Goal: Transaction & Acquisition: Purchase product/service

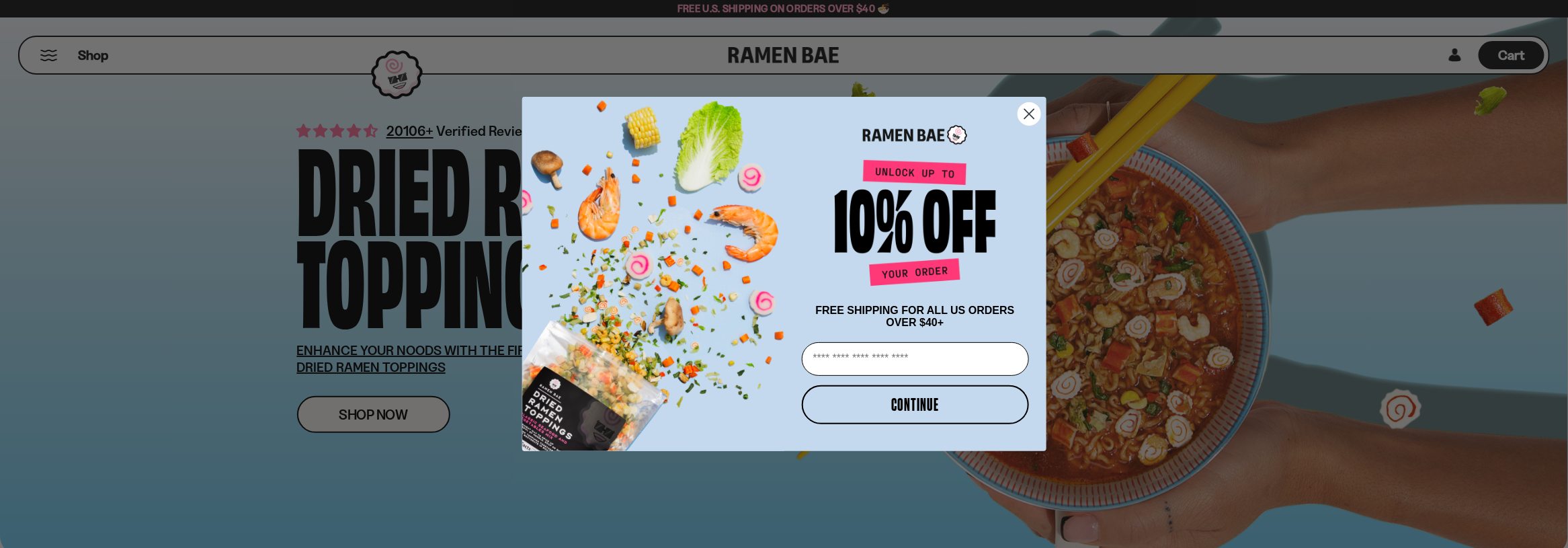
click at [1029, 113] on circle "Close dialog" at bounding box center [1028, 113] width 22 height 22
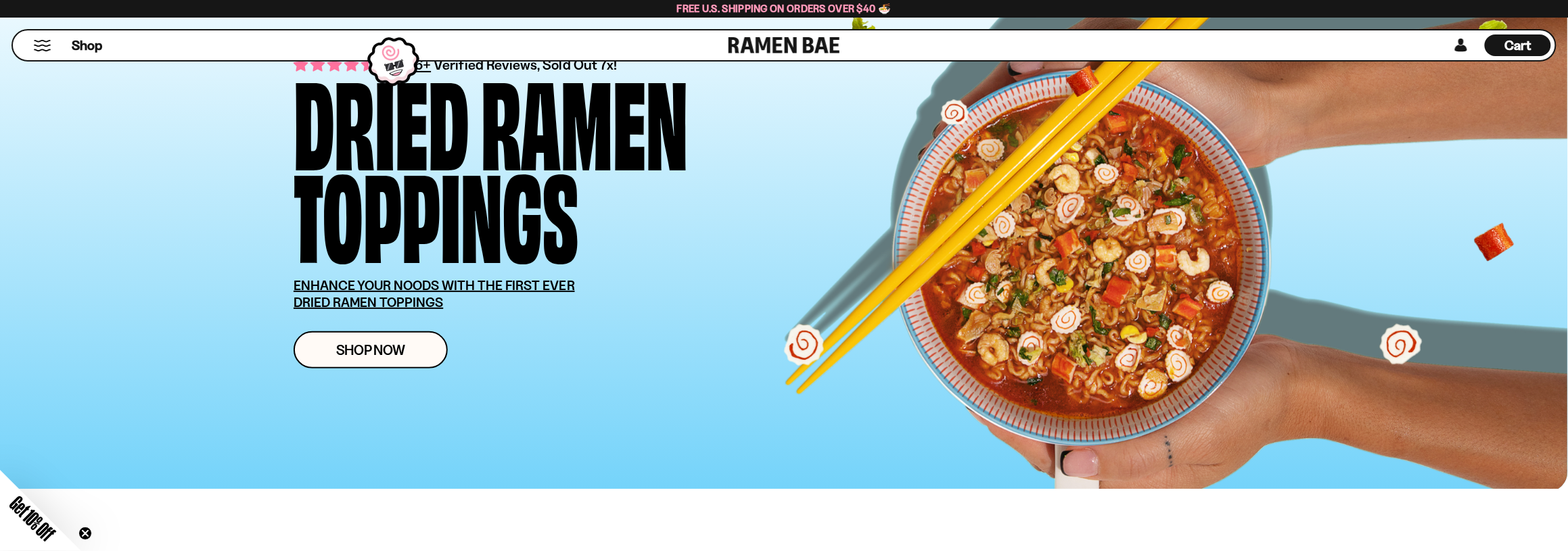
scroll to position [270, 0]
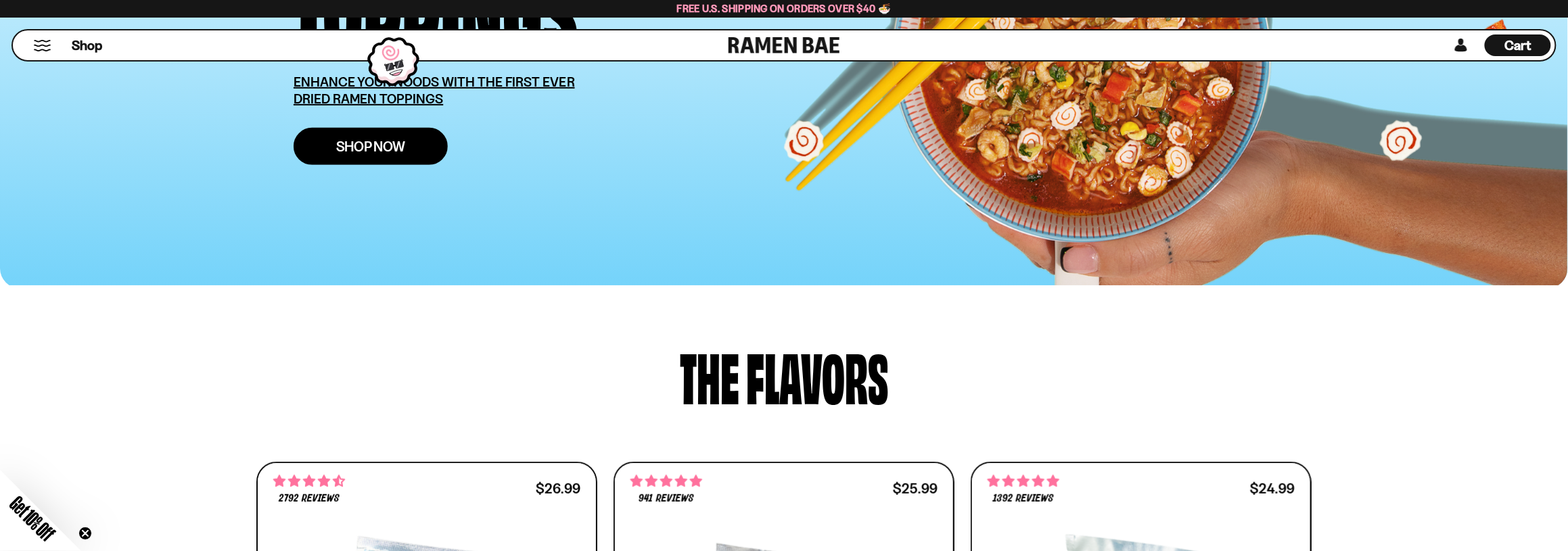
click at [401, 140] on span "Shop Now" at bounding box center [371, 146] width 69 height 14
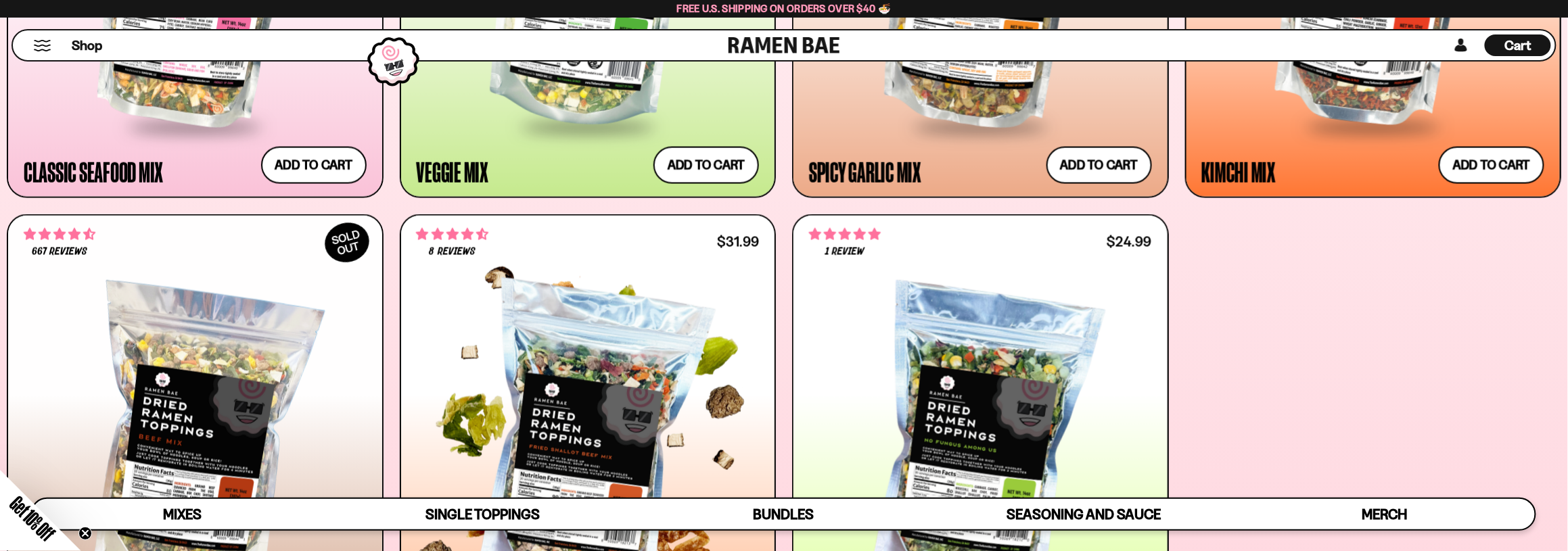
scroll to position [1217, 0]
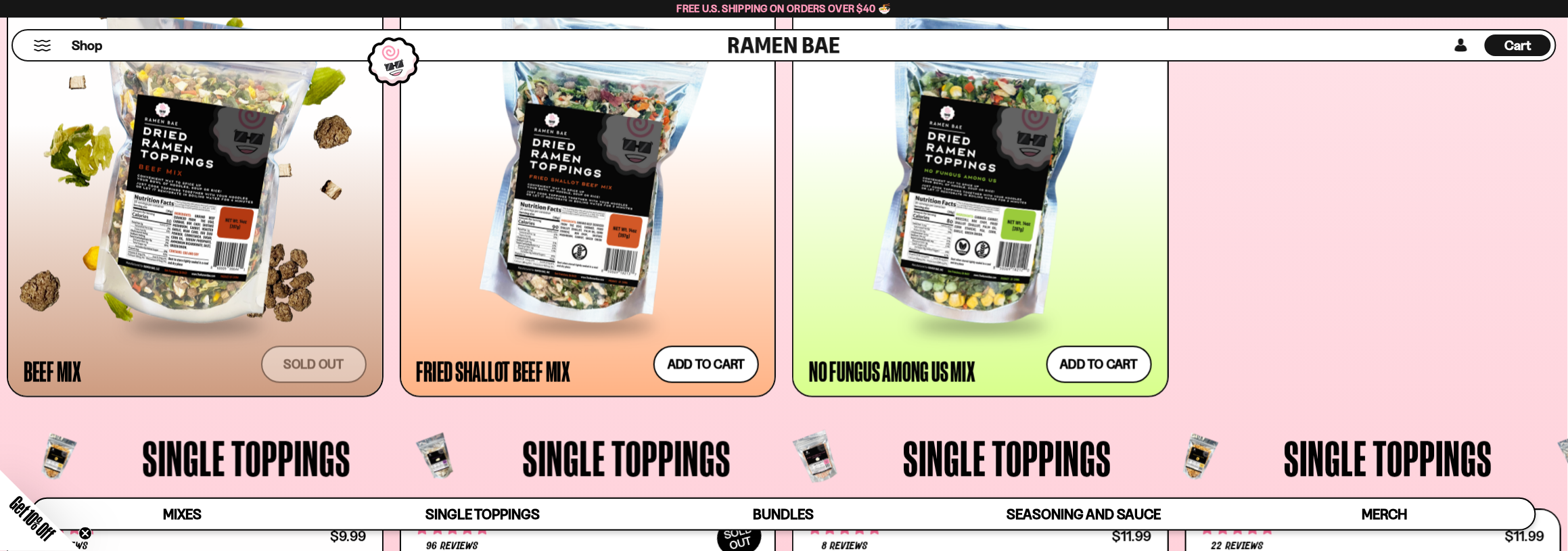
click at [58, 245] on div at bounding box center [195, 172] width 343 height 304
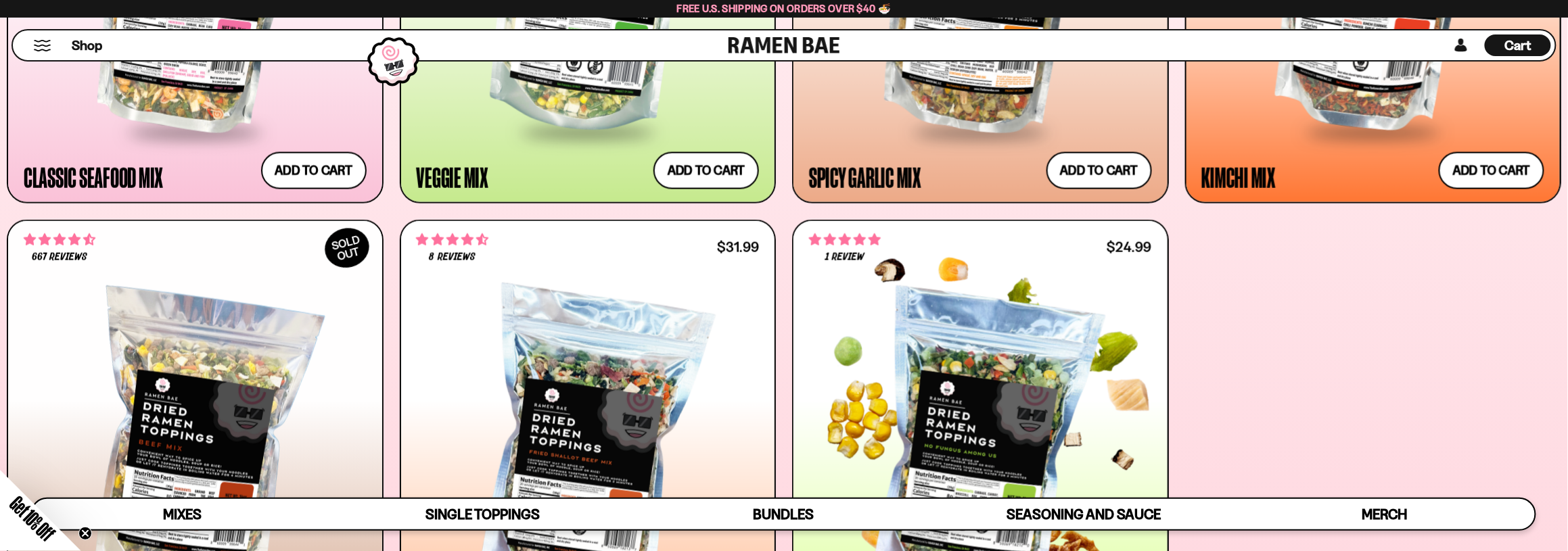
scroll to position [739, 0]
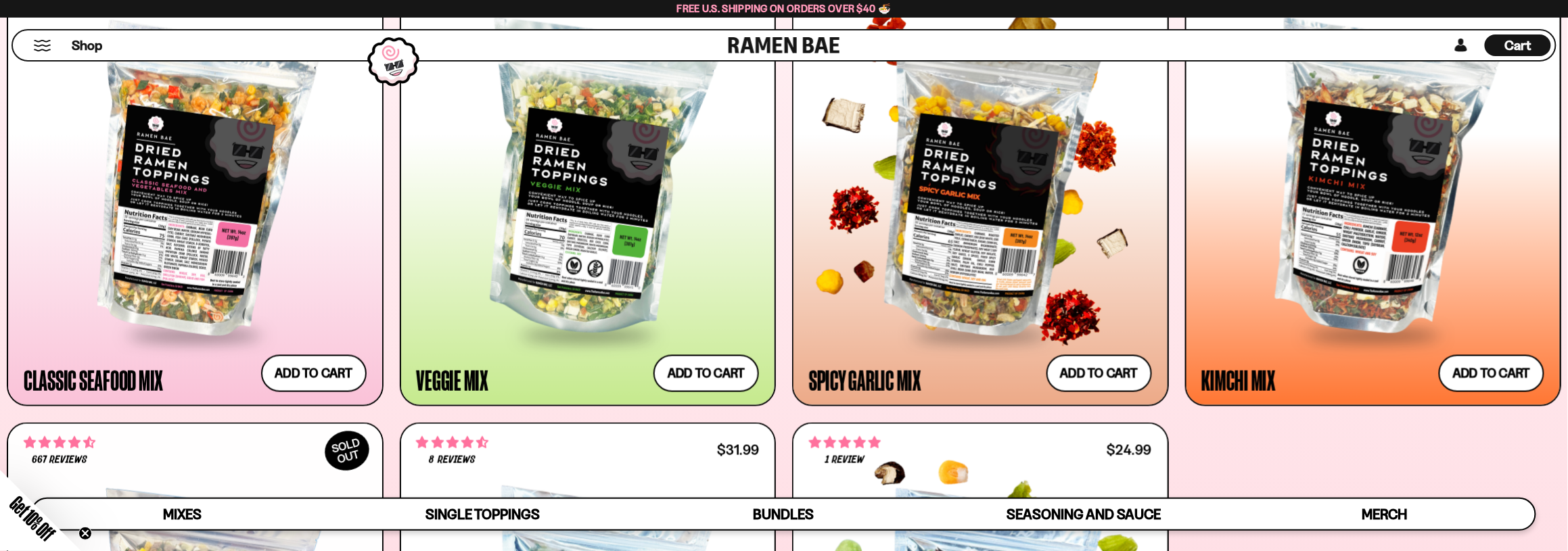
click at [896, 214] on div at bounding box center [980, 181] width 343 height 304
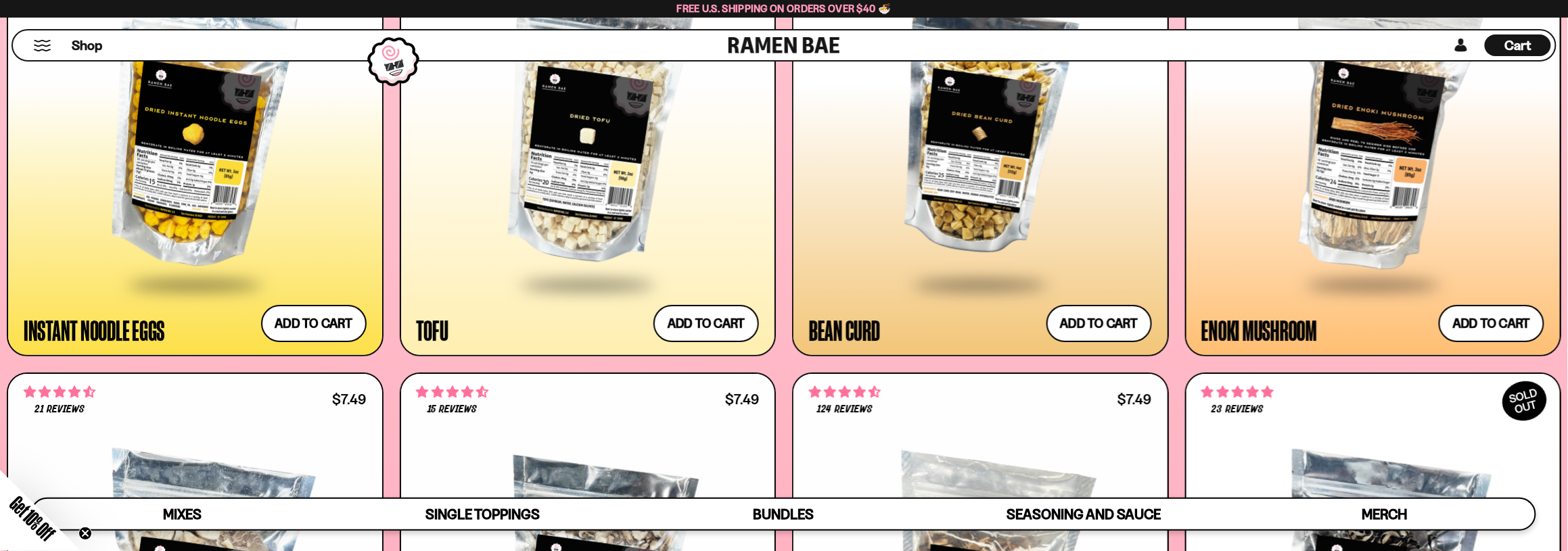
scroll to position [2224, 0]
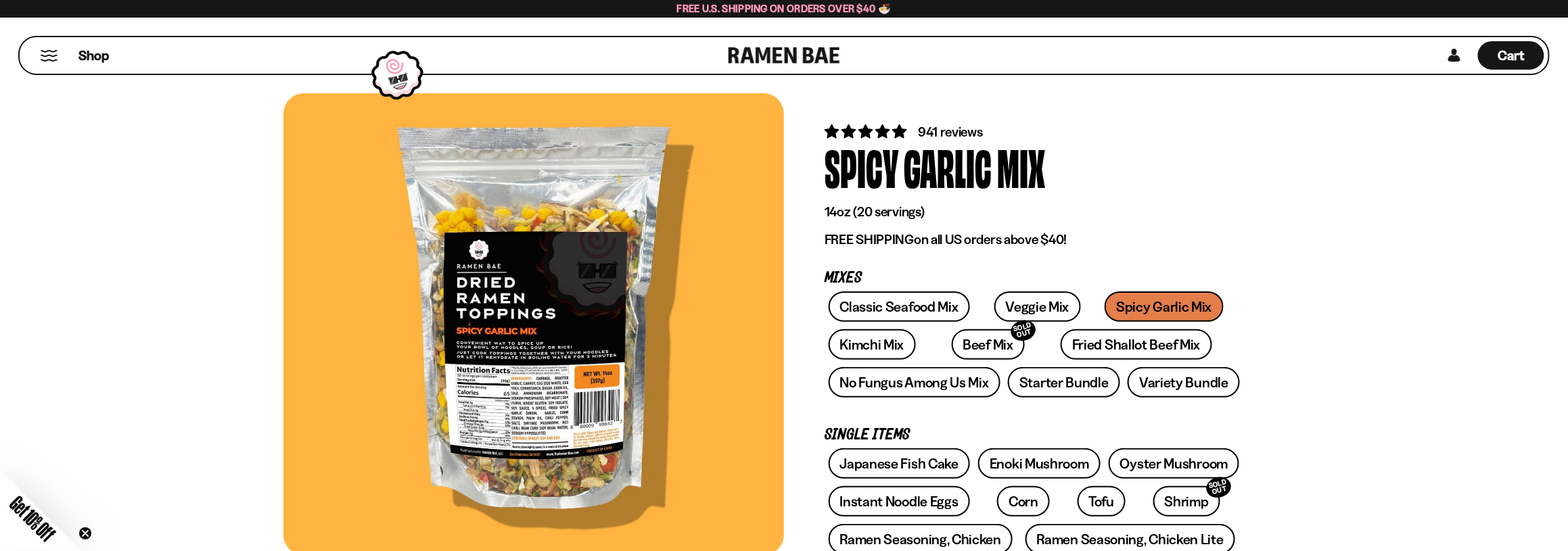
click at [530, 408] on div at bounding box center [534, 324] width 501 height 462
